Goal: Information Seeking & Learning: Find specific fact

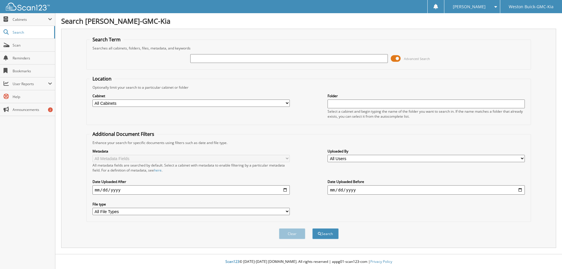
click at [401, 57] on span "Advanced Search" at bounding box center [410, 58] width 39 height 9
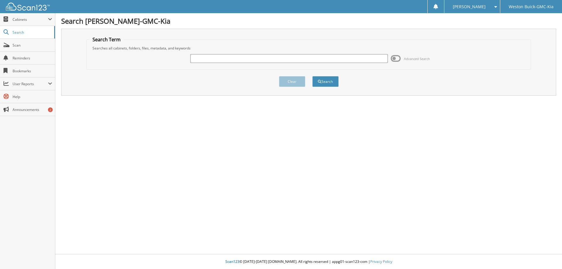
click at [288, 62] on input "text" at bounding box center [288, 58] width 197 height 9
type input "121303"
click at [312, 76] on button "Search" at bounding box center [325, 81] width 26 height 11
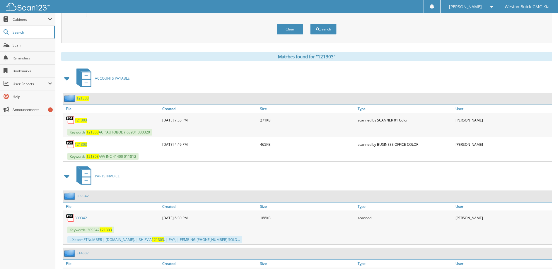
scroll to position [205, 0]
drag, startPoint x: 97, startPoint y: 41, endPoint x: 105, endPoint y: 37, distance: 9.0
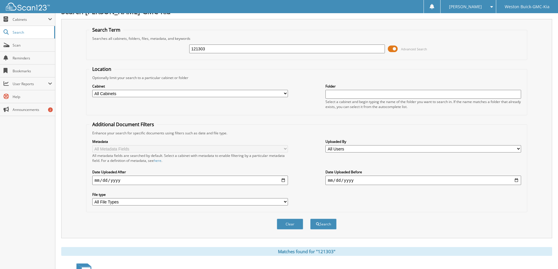
scroll to position [0, 0]
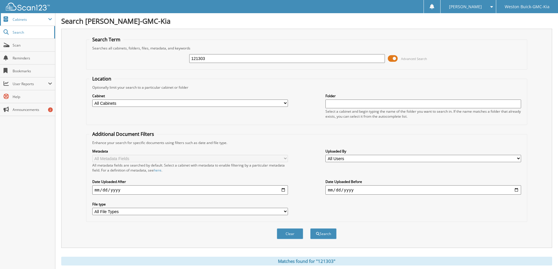
drag, startPoint x: 227, startPoint y: 59, endPoint x: 0, endPoint y: 19, distance: 230.6
type input "122441"
click at [310, 228] on button "Search" at bounding box center [323, 233] width 26 height 11
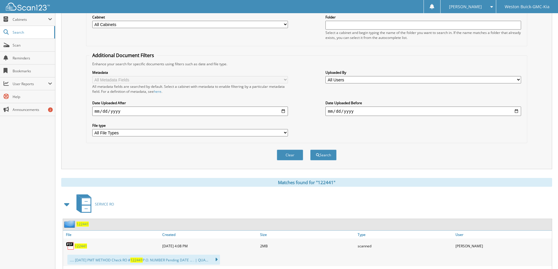
scroll to position [205, 0]
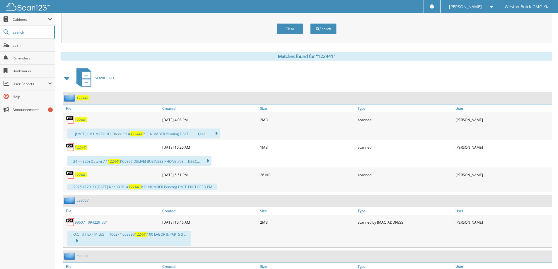
click at [82, 149] on span "122441" at bounding box center [81, 147] width 12 height 5
click at [83, 121] on span "122441" at bounding box center [81, 119] width 12 height 5
click at [80, 175] on span "122441" at bounding box center [81, 174] width 12 height 5
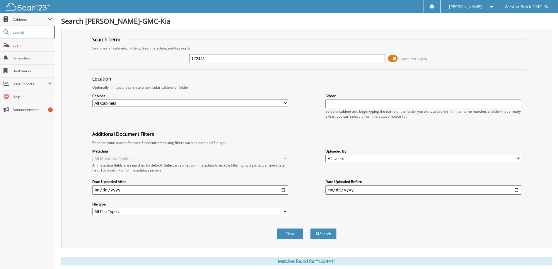
click at [394, 61] on span at bounding box center [393, 58] width 10 height 9
